Goal: Task Accomplishment & Management: Complete application form

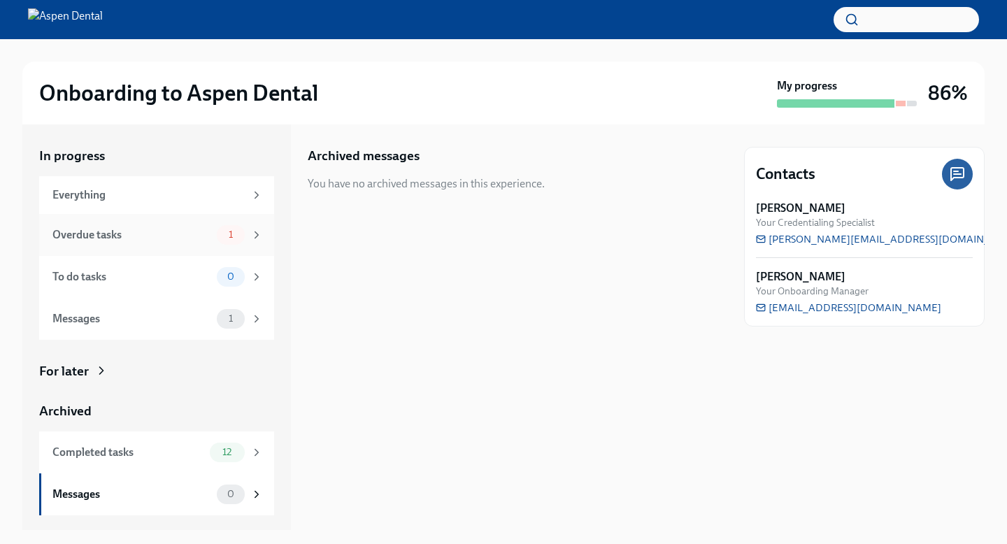
click at [224, 234] on span "1" at bounding box center [230, 234] width 21 height 10
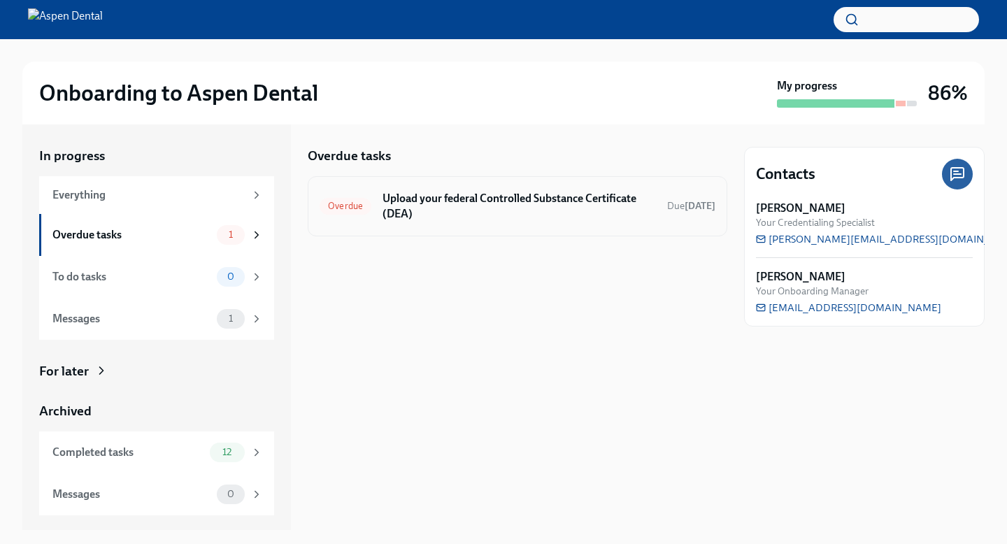
click at [502, 202] on h6 "Upload your federal Controlled Substance Certificate (DEA)" at bounding box center [519, 206] width 273 height 31
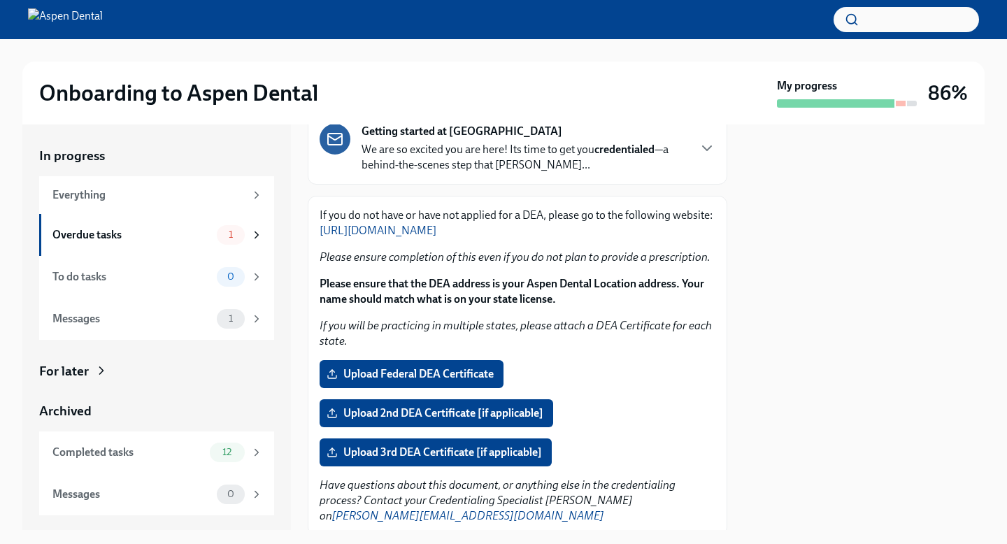
scroll to position [142, 0]
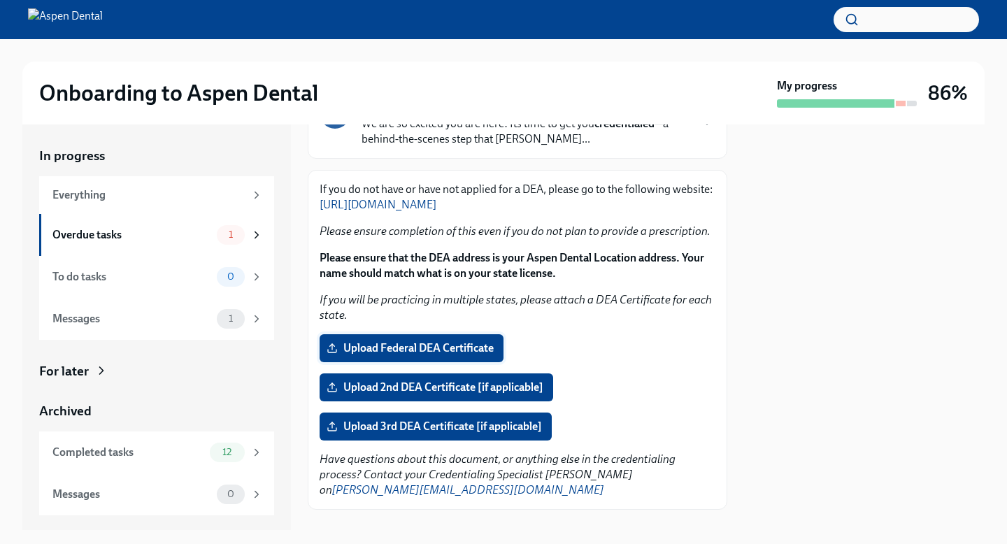
click at [476, 342] on span "Upload Federal DEA Certificate" at bounding box center [411, 348] width 164 height 14
click at [0, 0] on input "Upload Federal DEA Certificate" at bounding box center [0, 0] width 0 height 0
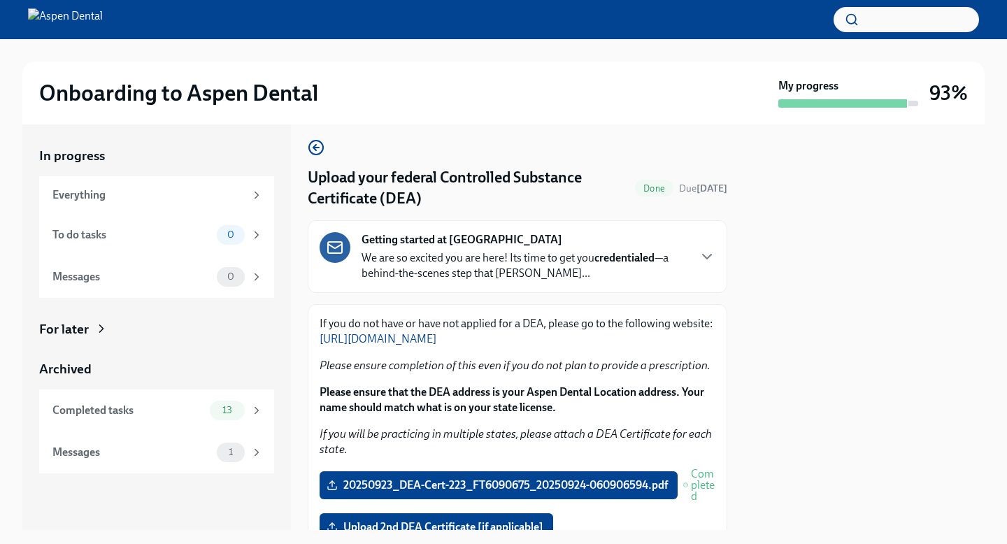
scroll to position [0, 0]
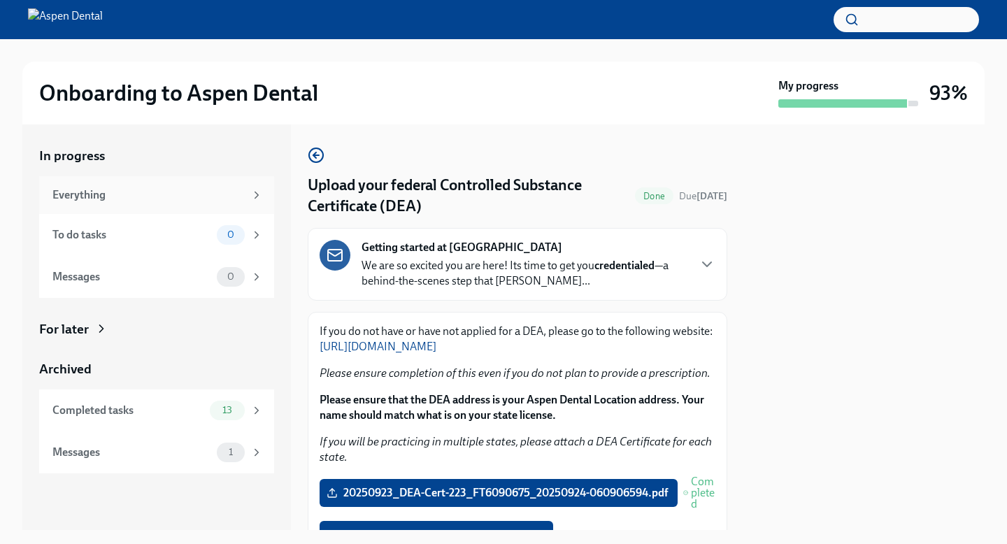
click at [208, 199] on div "Everything" at bounding box center [148, 194] width 192 height 15
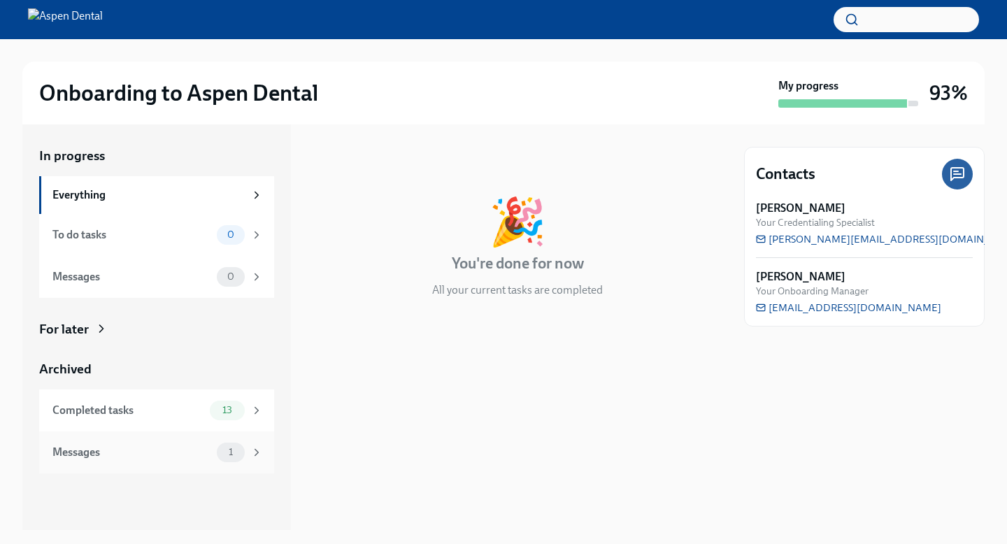
click at [175, 459] on div "Messages" at bounding box center [131, 452] width 159 height 15
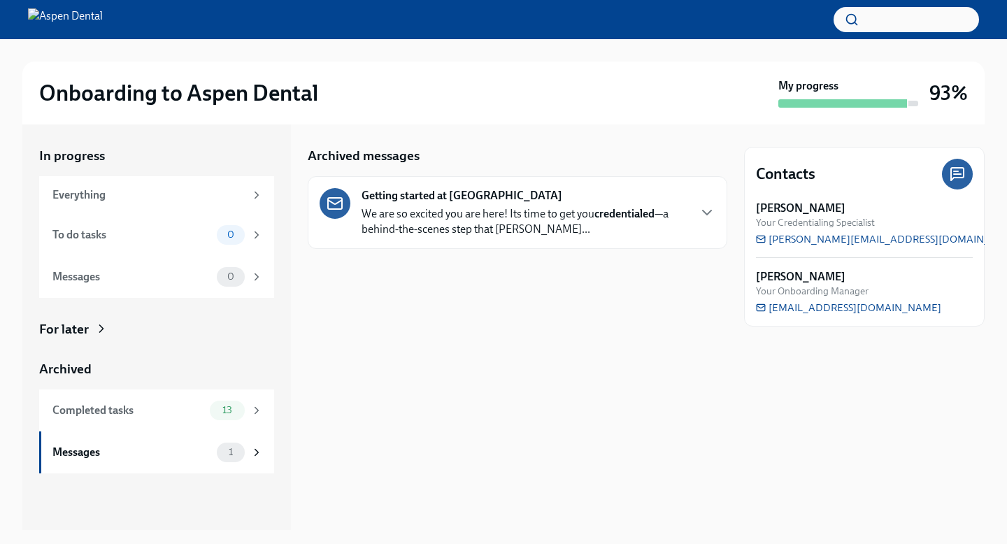
click at [493, 218] on p "We are so excited you are here! Its time to get you credentialed —a behind-the-…" at bounding box center [525, 221] width 326 height 31
